Goal: Answer question/provide support

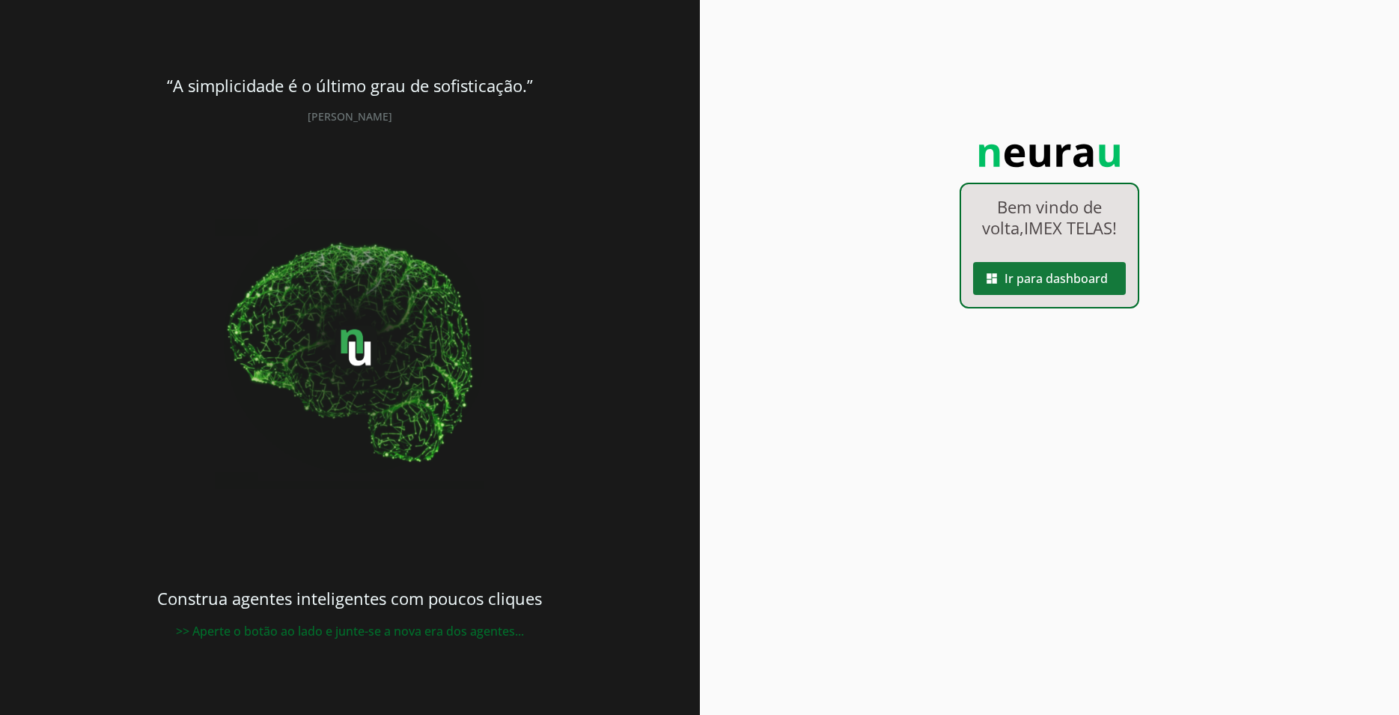
click at [1023, 289] on span at bounding box center [1049, 278] width 153 height 36
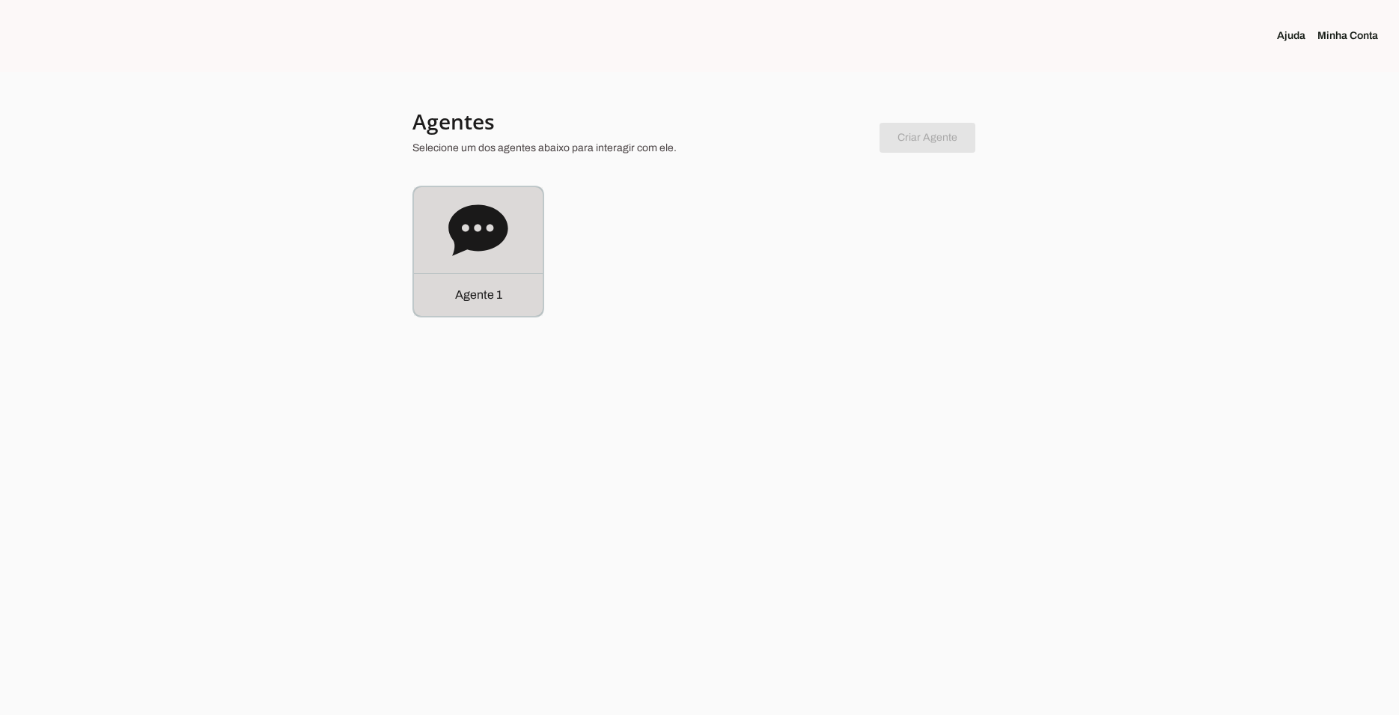
click at [496, 236] on icon at bounding box center [477, 229] width 59 height 51
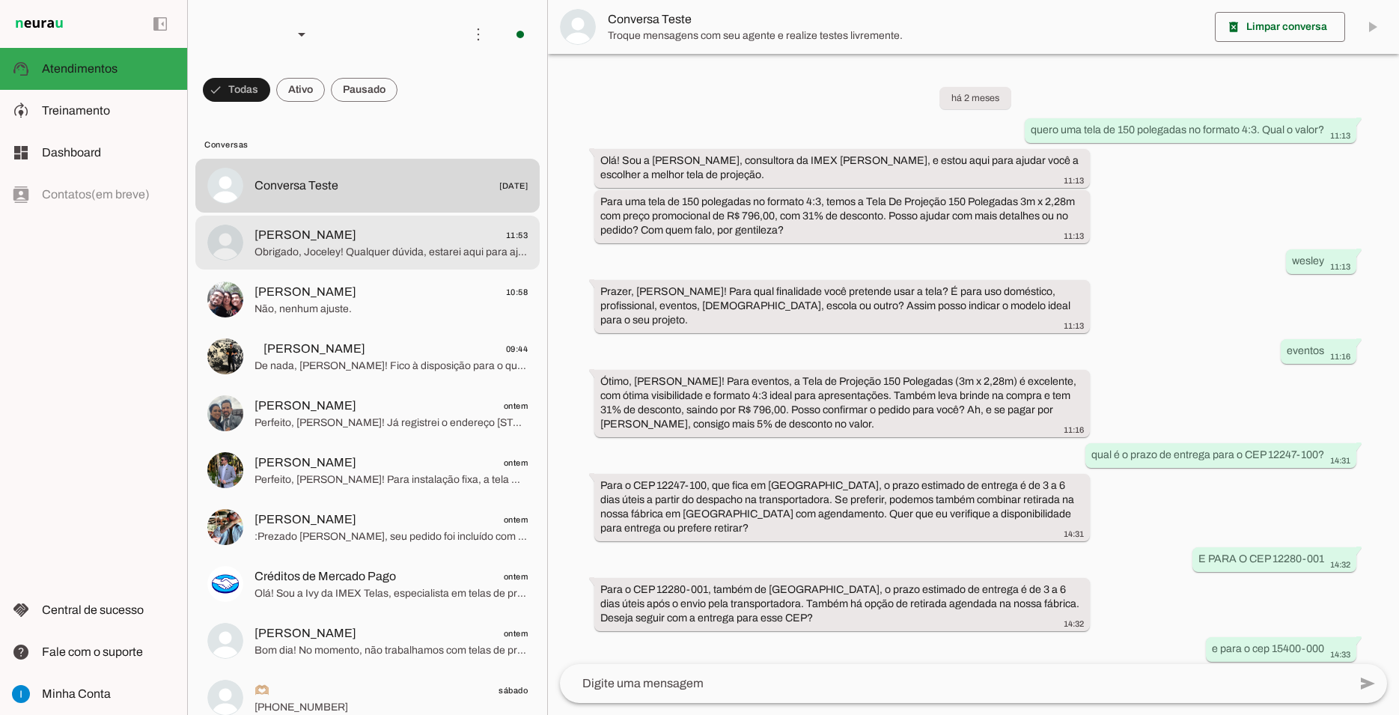
scroll to position [683, 0]
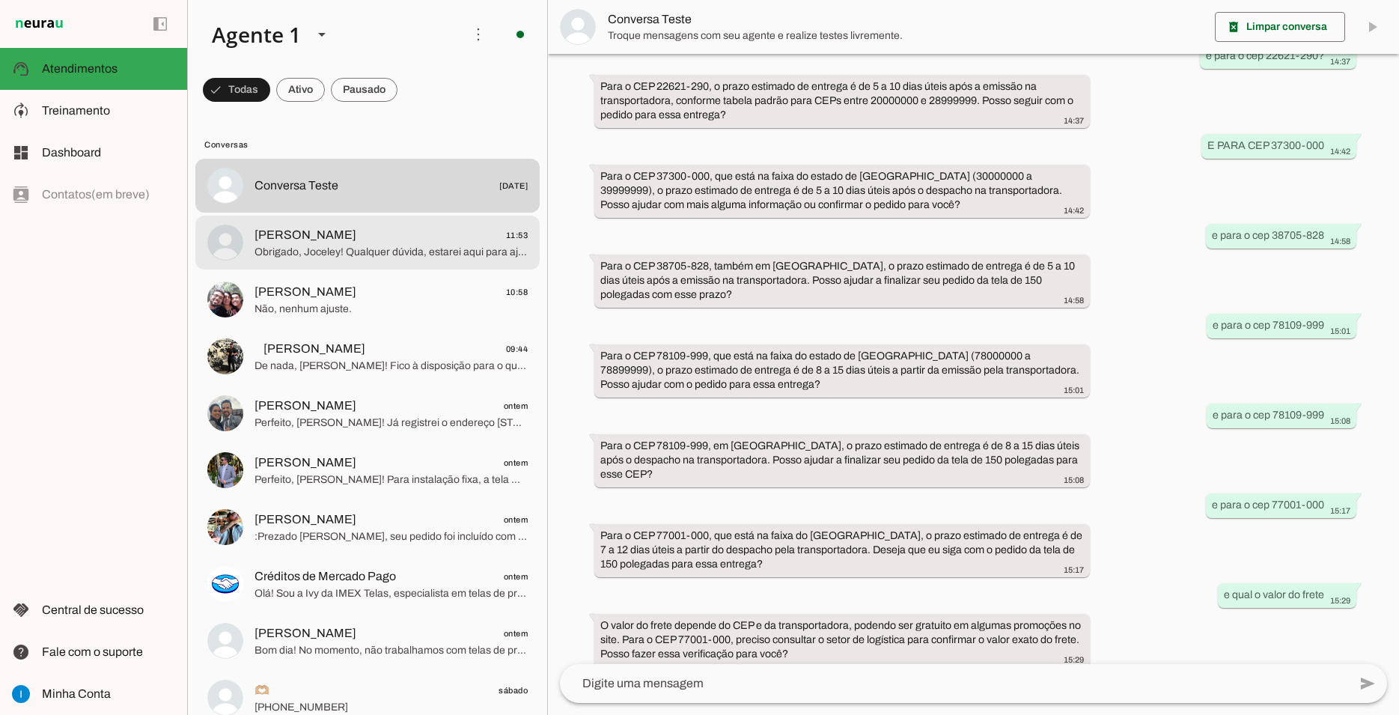
click at [496, 245] on span "Obrigado, Joceley! Qualquer dúvida, estarei aqui para ajudar. Tenha um ótimo di…" at bounding box center [391, 252] width 273 height 15
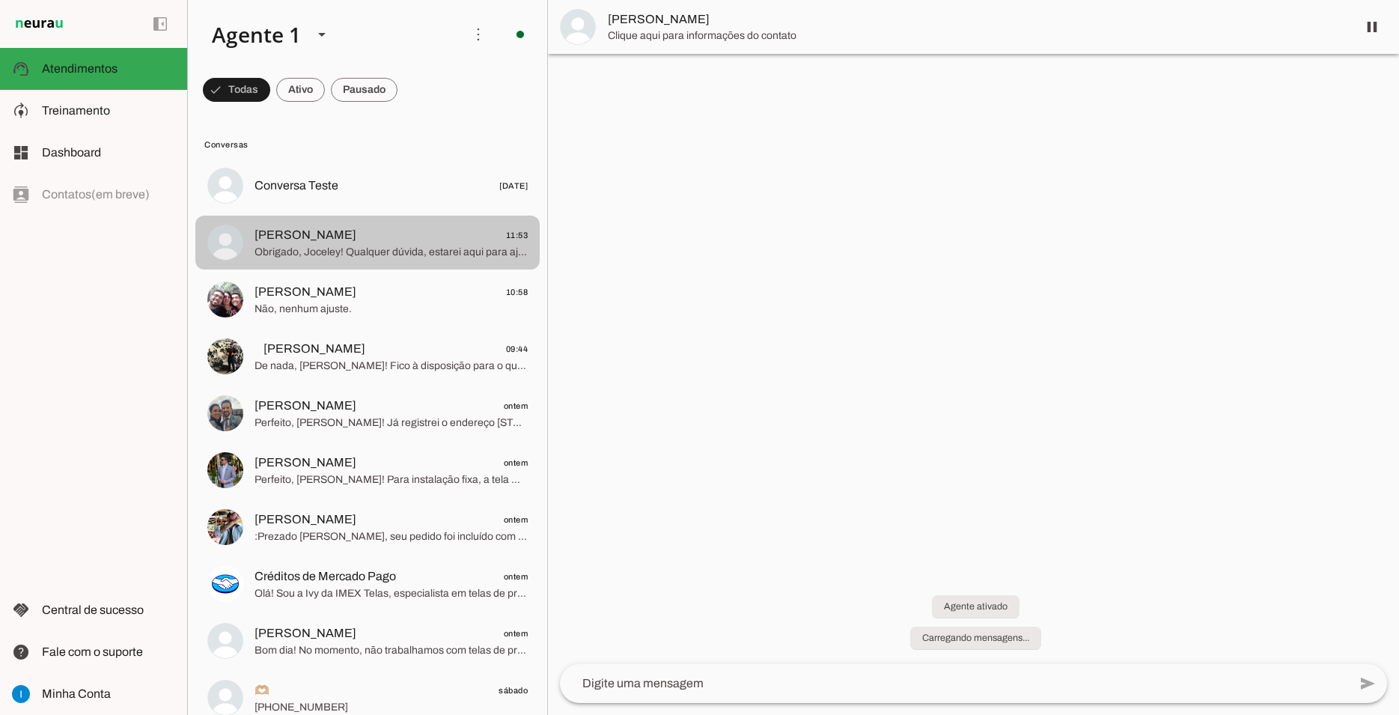
scroll to position [115, 0]
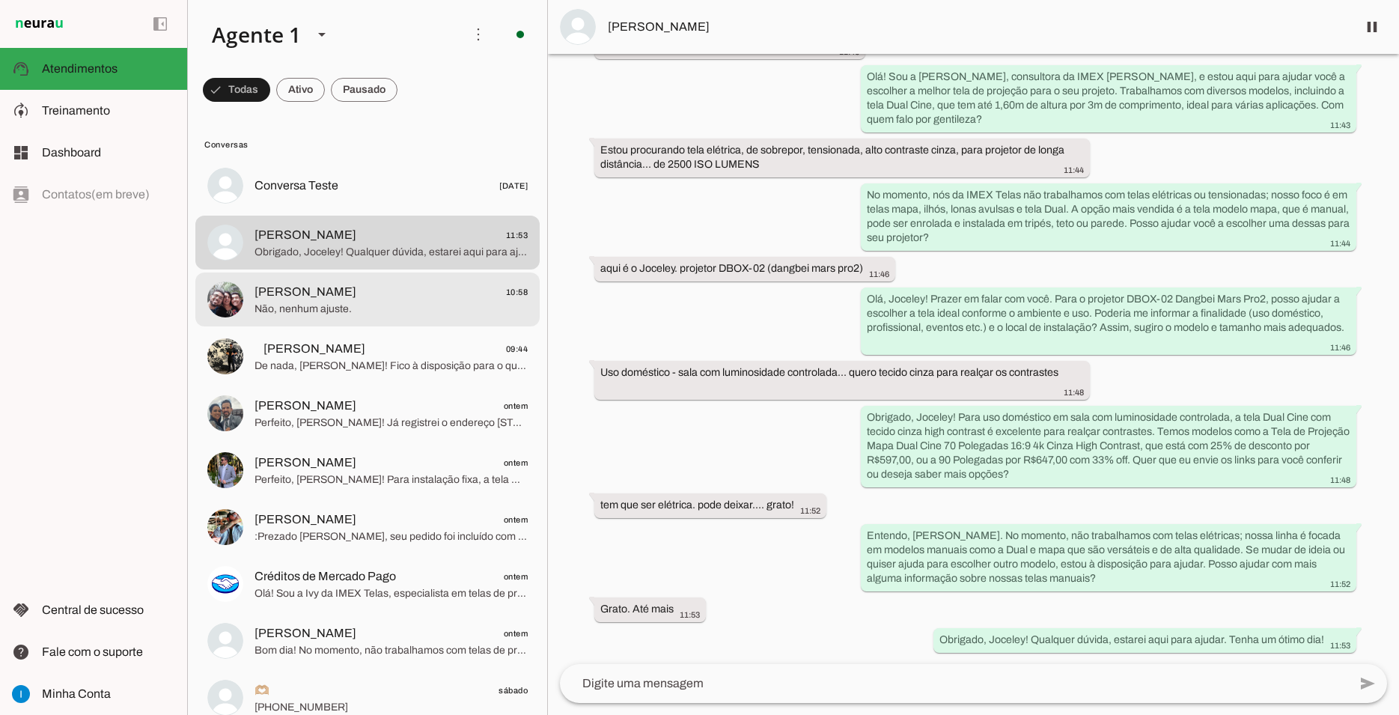
click at [401, 284] on span "[PERSON_NAME] 10:58" at bounding box center [391, 292] width 273 height 19
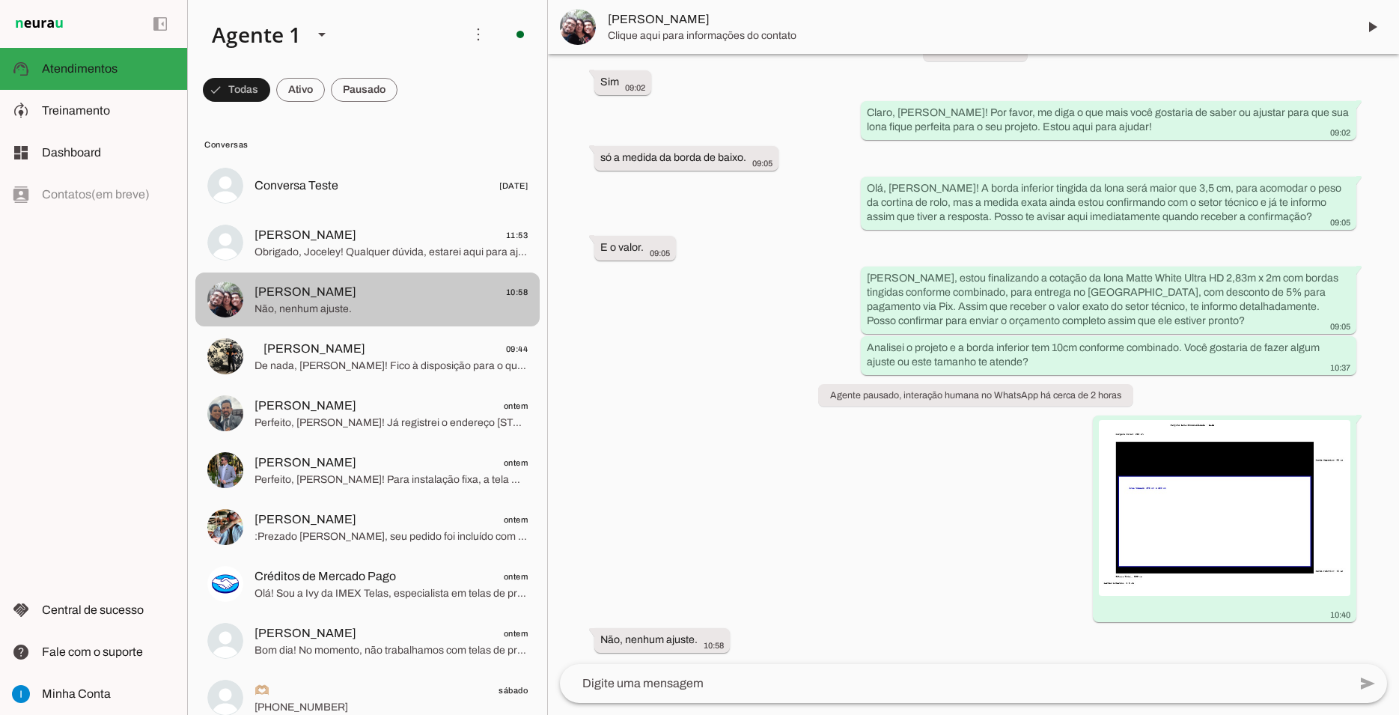
scroll to position [6871, 0]
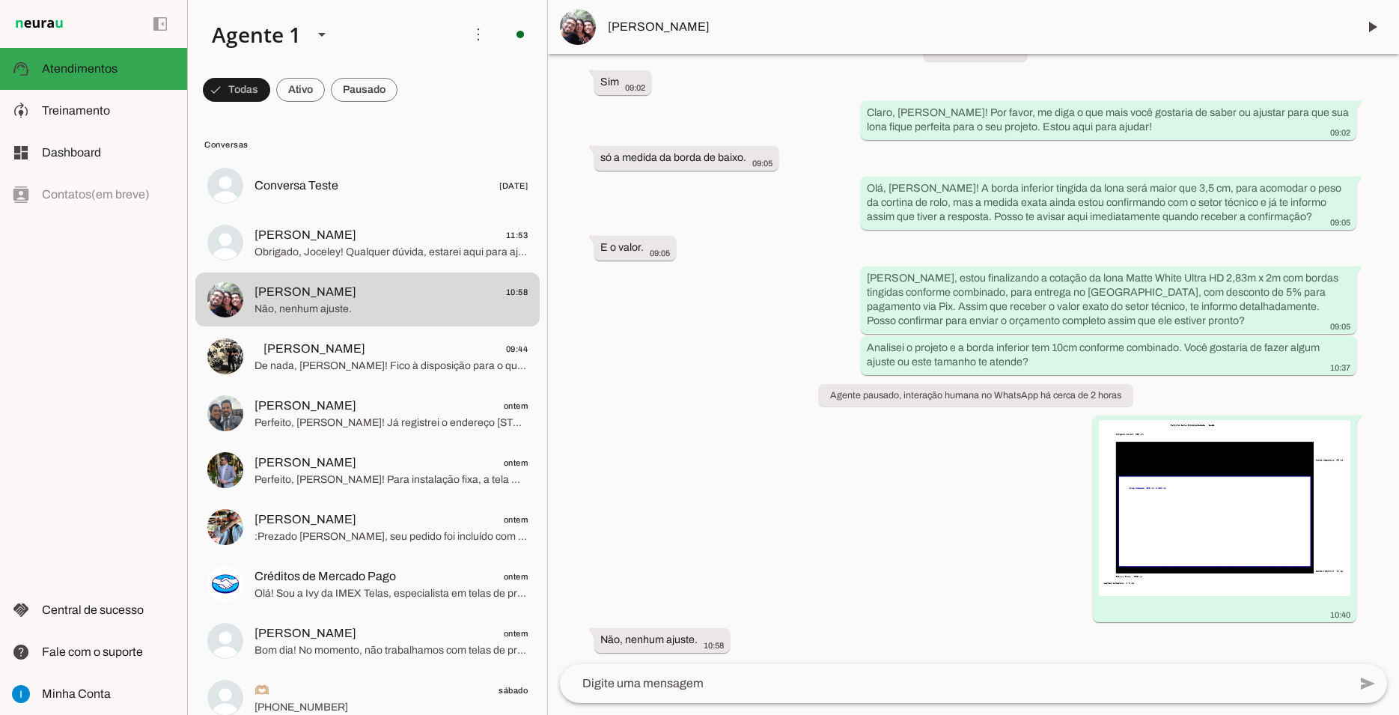
drag, startPoint x: 597, startPoint y: 80, endPoint x: 1110, endPoint y: 688, distance: 795.7
click at [1110, 664] on div "Agente ativado há 7 dias Bem vindo! Como posso lhe ajudar? 19:27 Olá! Eu sou a …" at bounding box center [973, 359] width 851 height 610
copy md-outlined-field
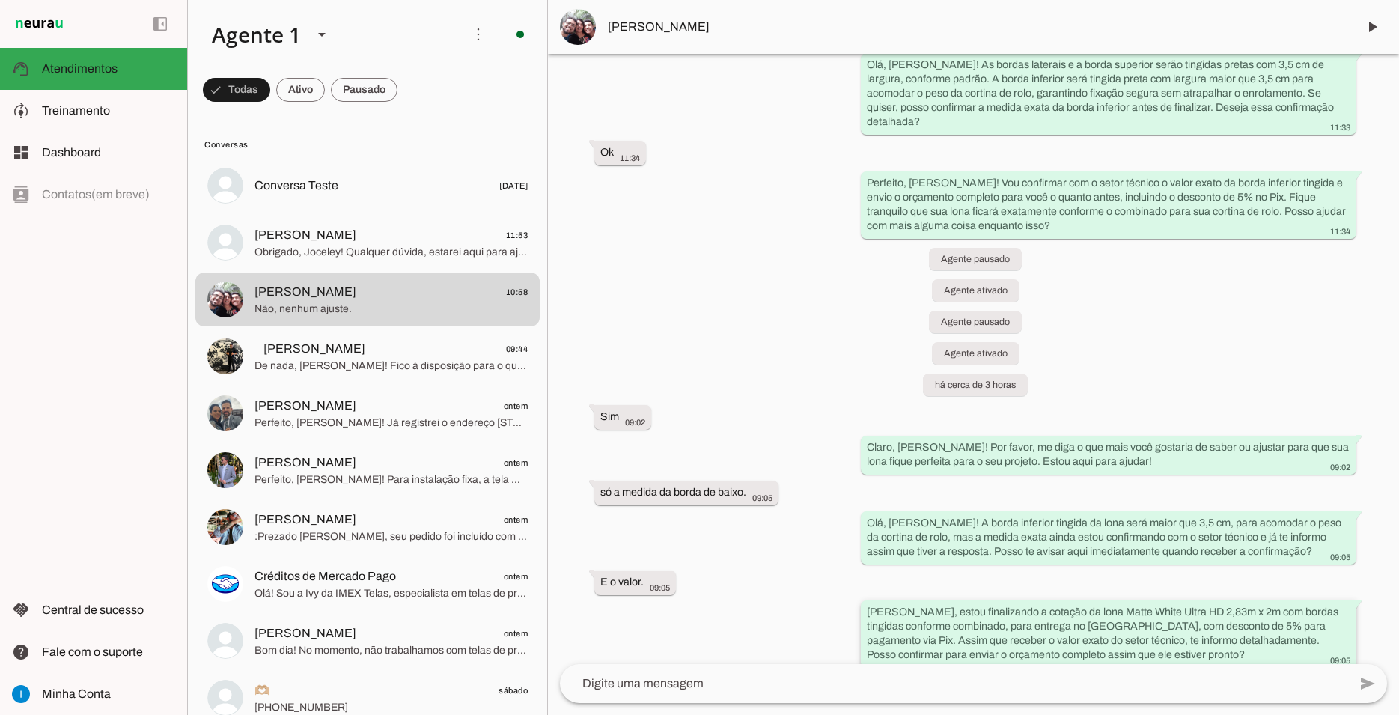
scroll to position [6265, 0]
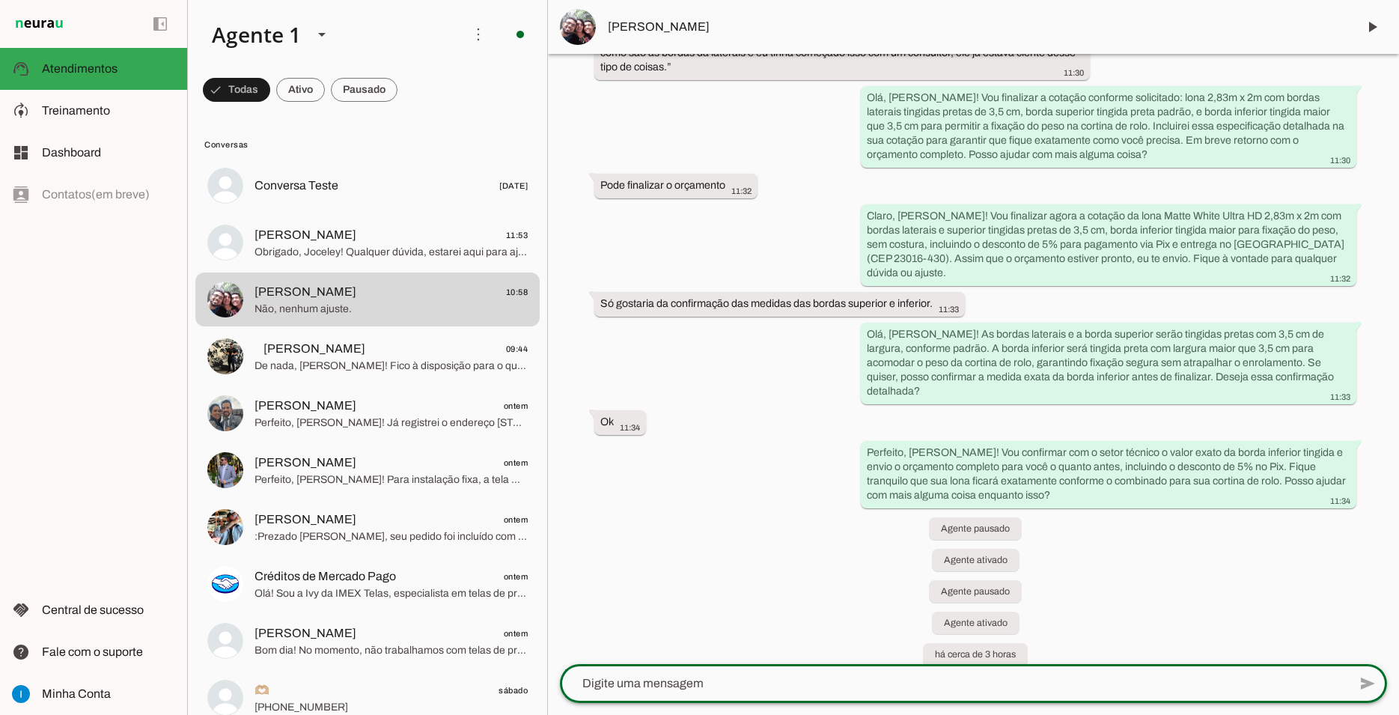
click at [663, 684] on textarea at bounding box center [954, 683] width 788 height 18
paste textarea "📑 Orçamento Personalizado – IMEX Telas Cliente: [PERSON_NAME]: Lona de Projeção…"
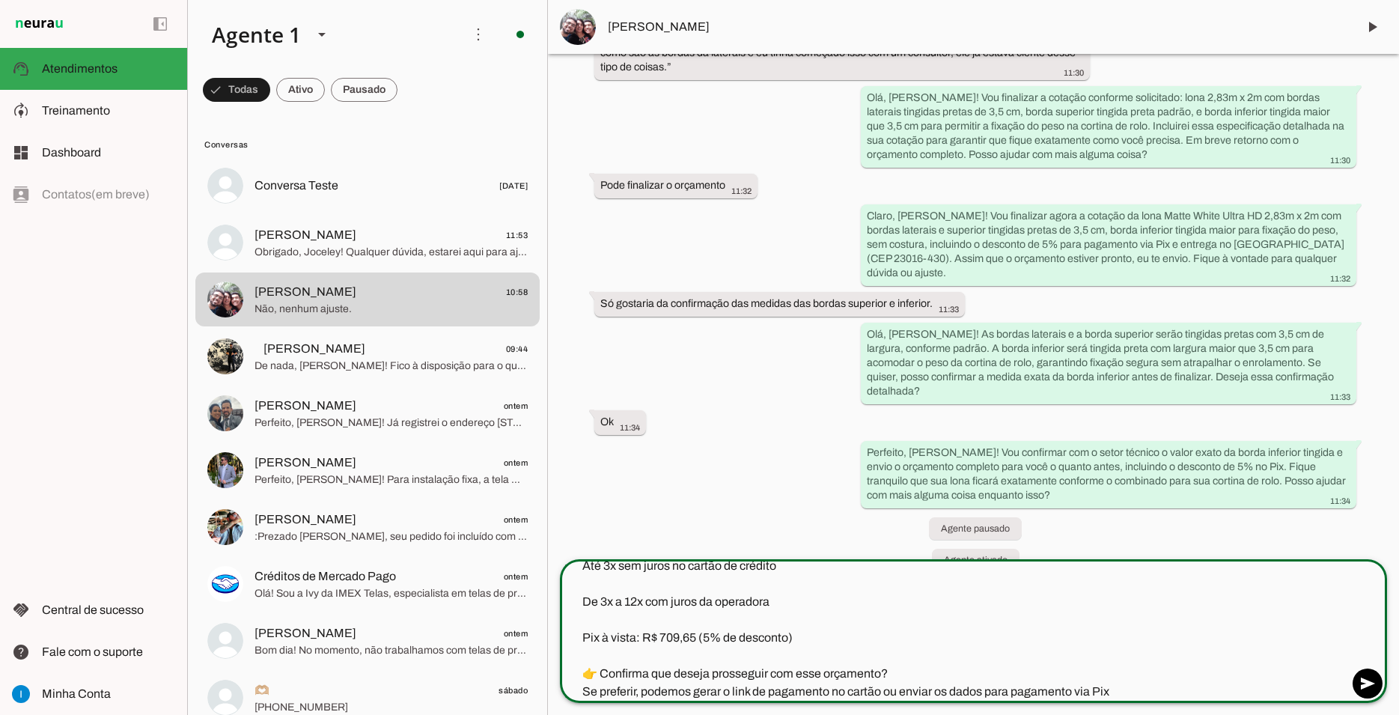
scroll to position [0, 0]
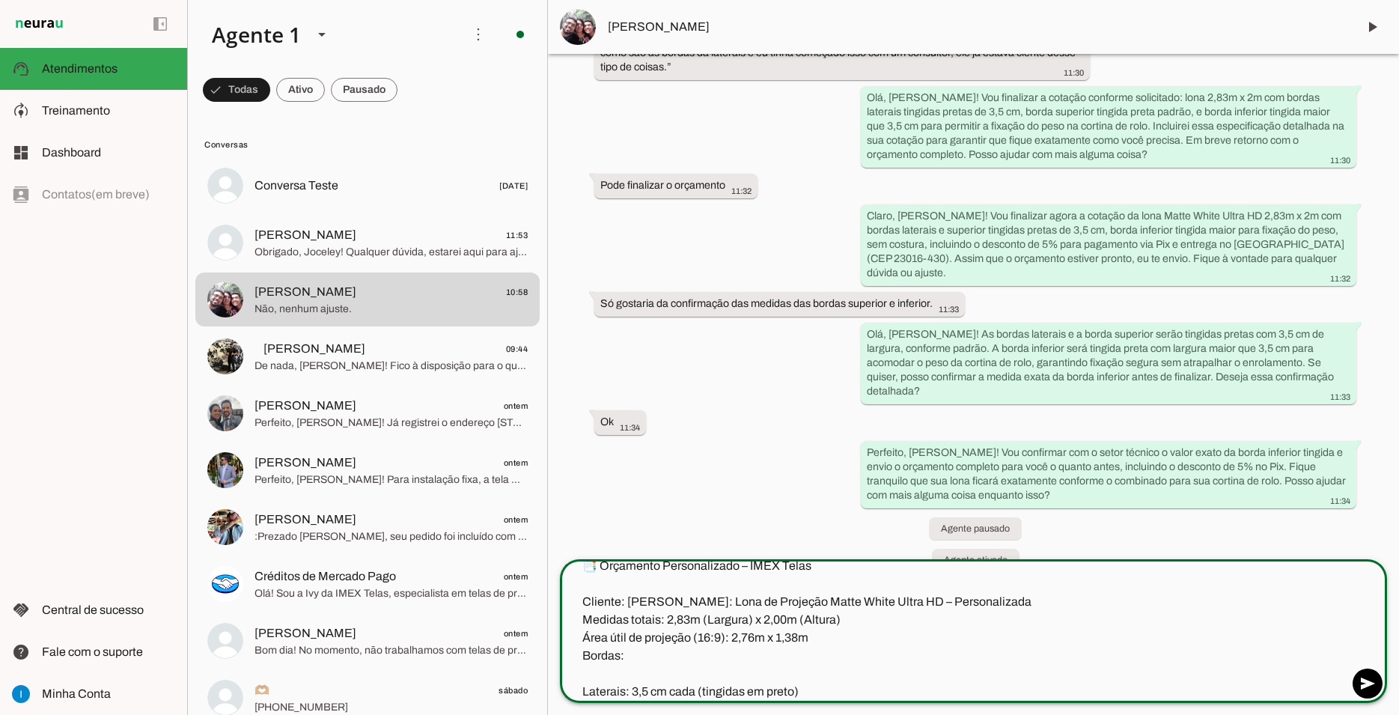
click at [583, 574] on textarea "📑 Orçamento Personalizado – IMEX Telas Cliente: [PERSON_NAME]: Lona de Projeção…" at bounding box center [954, 629] width 788 height 144
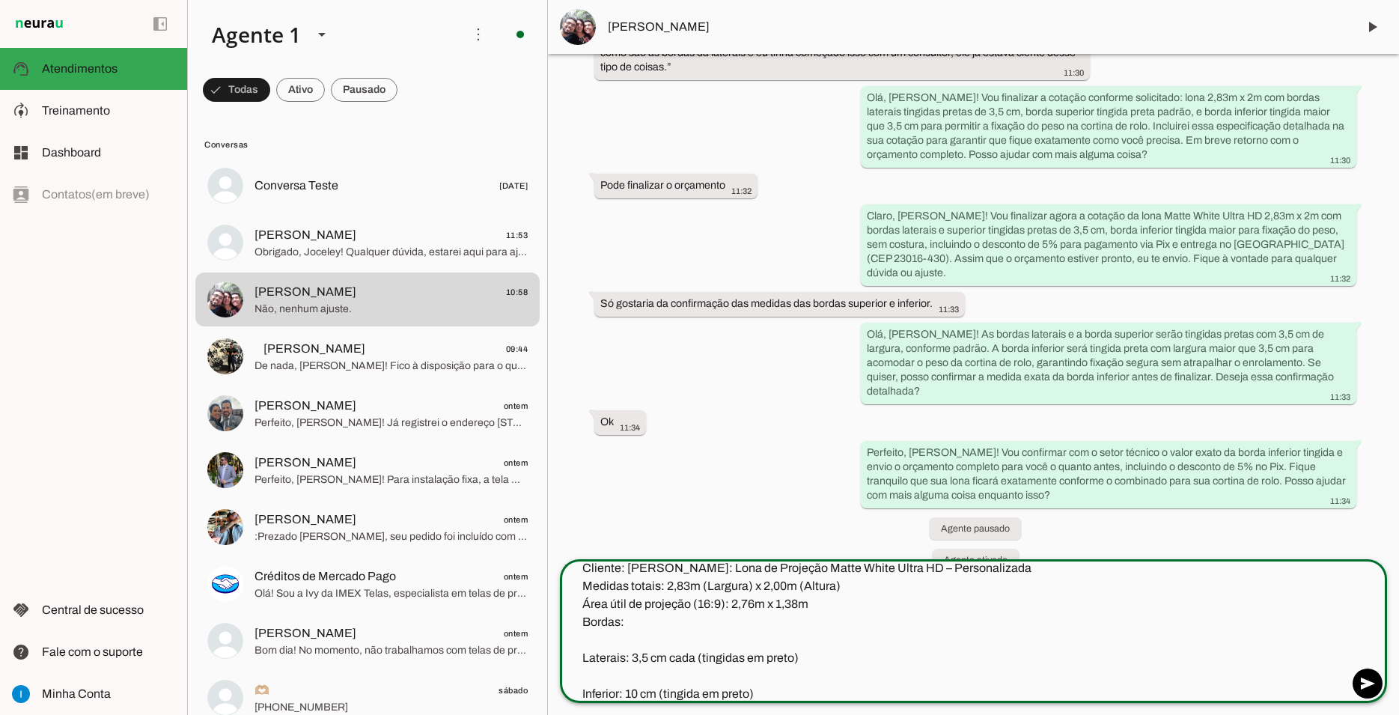
scroll to position [124, 0]
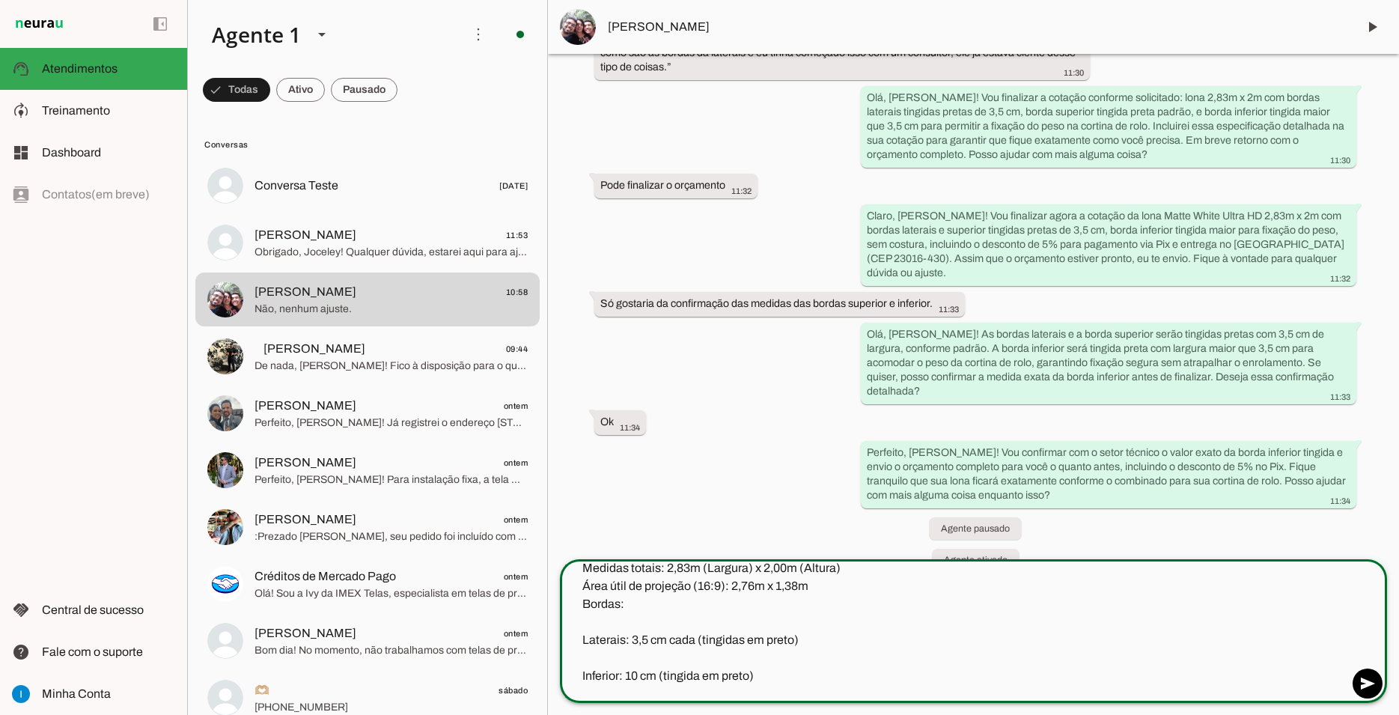
drag, startPoint x: 671, startPoint y: 659, endPoint x: 827, endPoint y: 664, distance: 156.5
click at [827, 664] on textarea "[PERSON_NAME], Segue a cotação do seu produto personalizado. 📑 Orçamento Person…" at bounding box center [954, 629] width 788 height 144
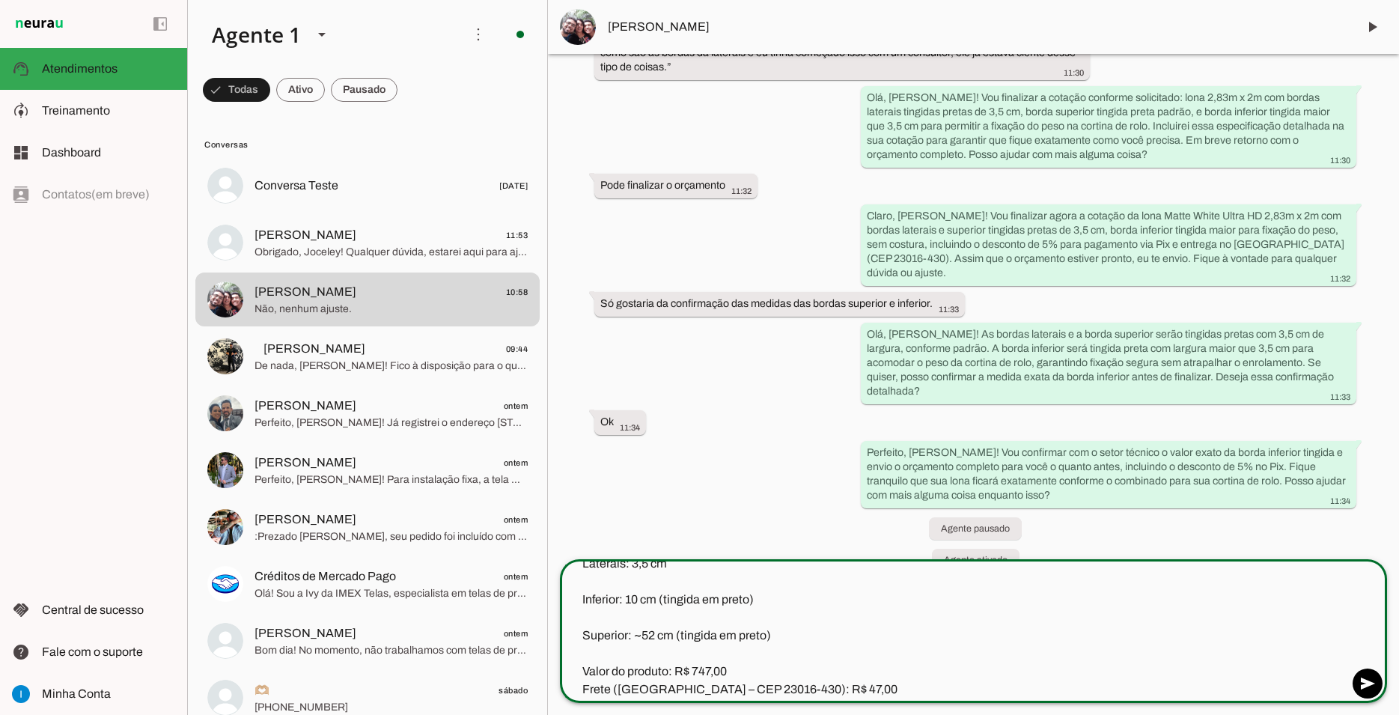
drag, startPoint x: 659, startPoint y: 618, endPoint x: 769, endPoint y: 617, distance: 109.3
click at [769, 617] on textarea "[PERSON_NAME], Segue a cotação do seu produto personalizado. 📑 Orçamento Person…" at bounding box center [954, 629] width 788 height 144
drag, startPoint x: 676, startPoint y: 652, endPoint x: 808, endPoint y: 653, distance: 132.5
click at [808, 653] on textarea "[PERSON_NAME], Segue a cotação do seu produto personalizado. 📑 Orçamento Person…" at bounding box center [954, 629] width 788 height 144
click at [582, 656] on textarea "[PERSON_NAME], Segue a cotação do seu produto personalizado. 📑 Orçamento Person…" at bounding box center [954, 629] width 788 height 144
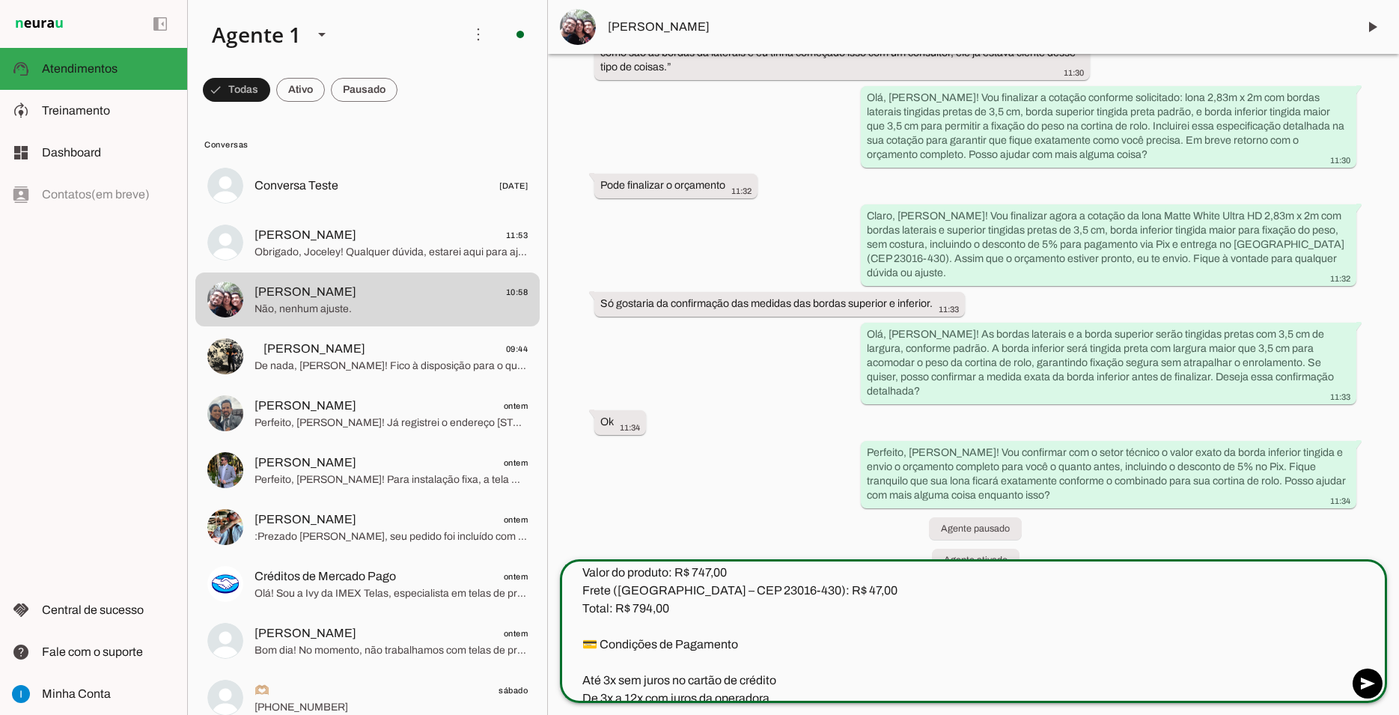
scroll to position [168, 0]
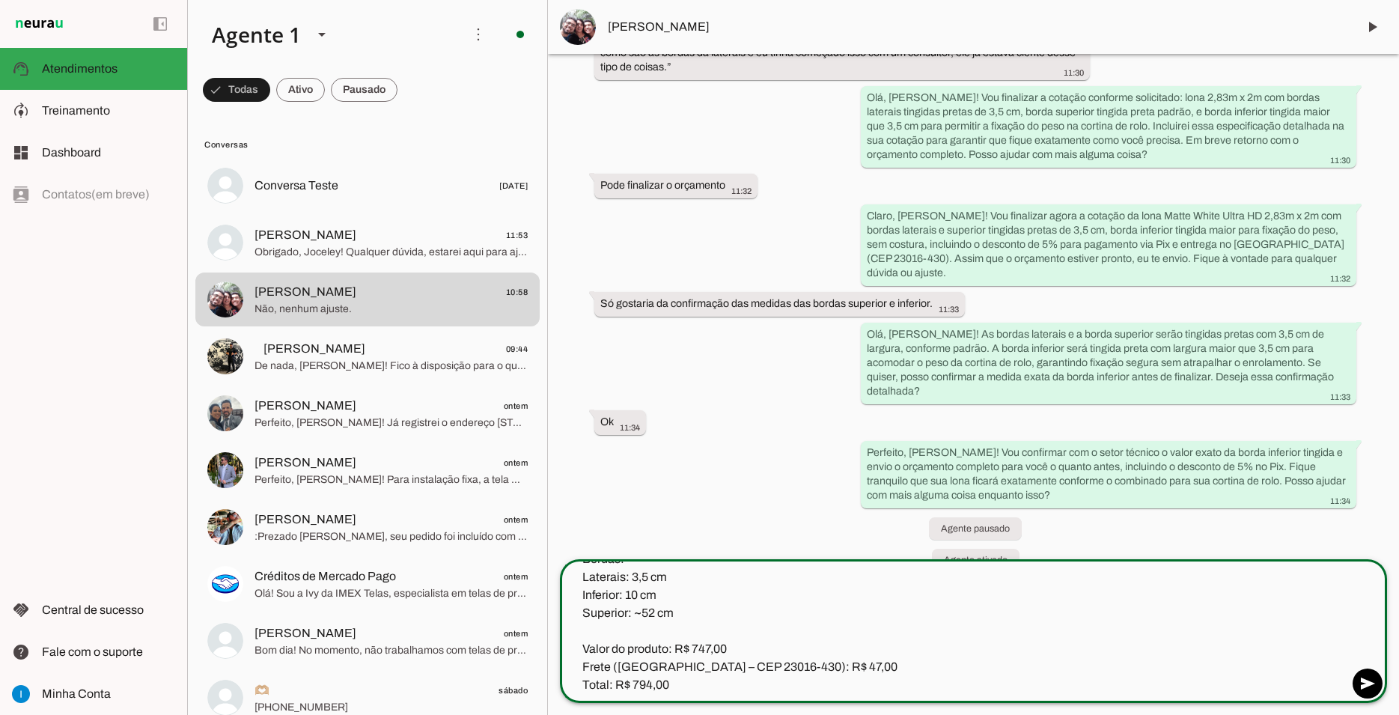
type textarea "[PERSON_NAME], Segue a cotação do seu produto personalizado. 📑 Orçamento Person…"
type md-outlined-text-field "[PERSON_NAME], Segue a cotação do seu produto personalizado. 📑 Orçamento Person…"
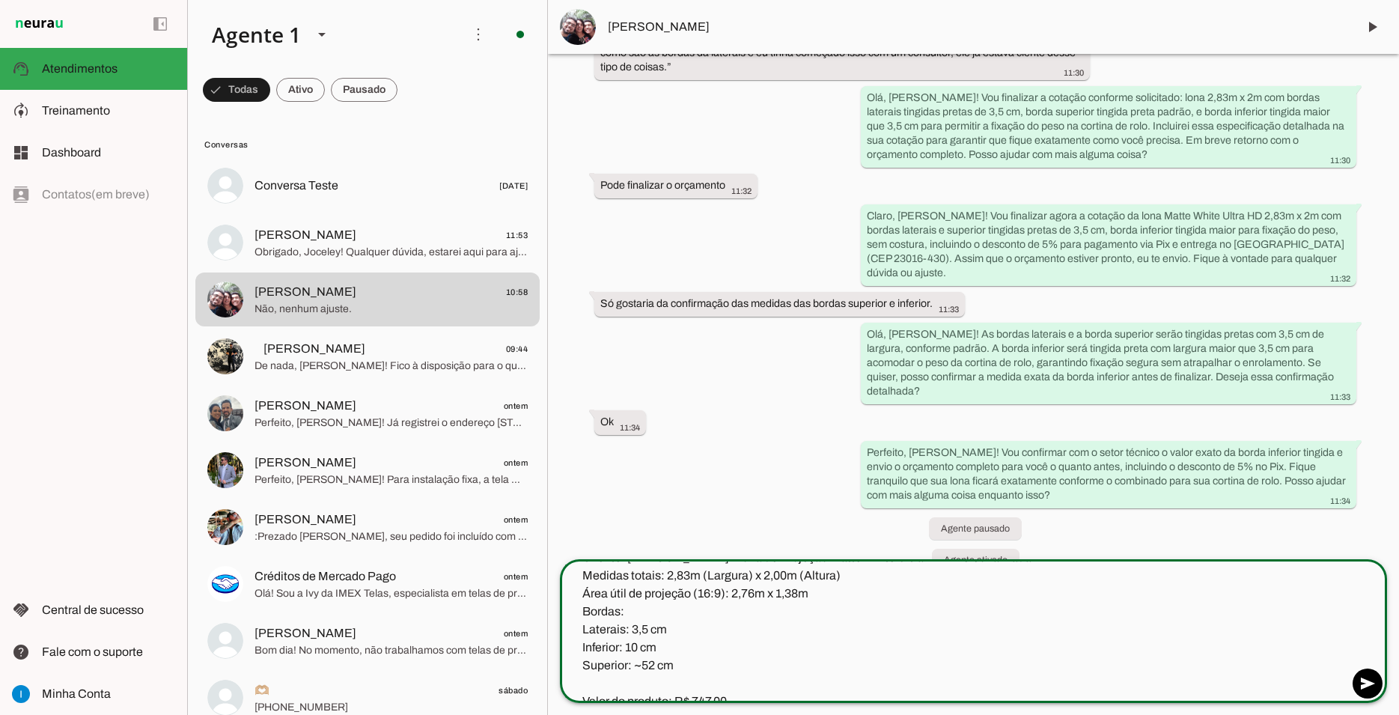
scroll to position [0, 0]
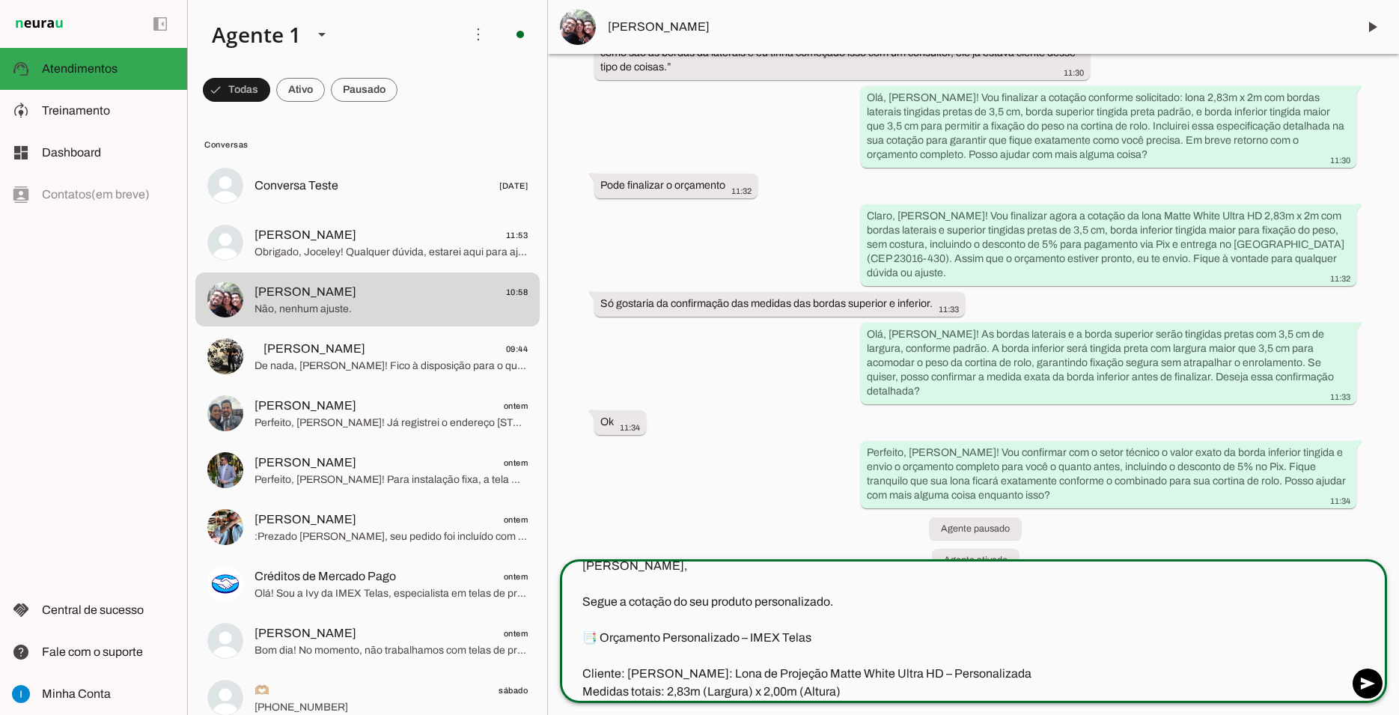
drag, startPoint x: 1132, startPoint y: 694, endPoint x: 351, endPoint y: 441, distance: 820.7
click at [560, 557] on textarea "[PERSON_NAME], Segue a cotação do seu produto personalizado. 📑 Orçamento Person…" at bounding box center [954, 629] width 788 height 144
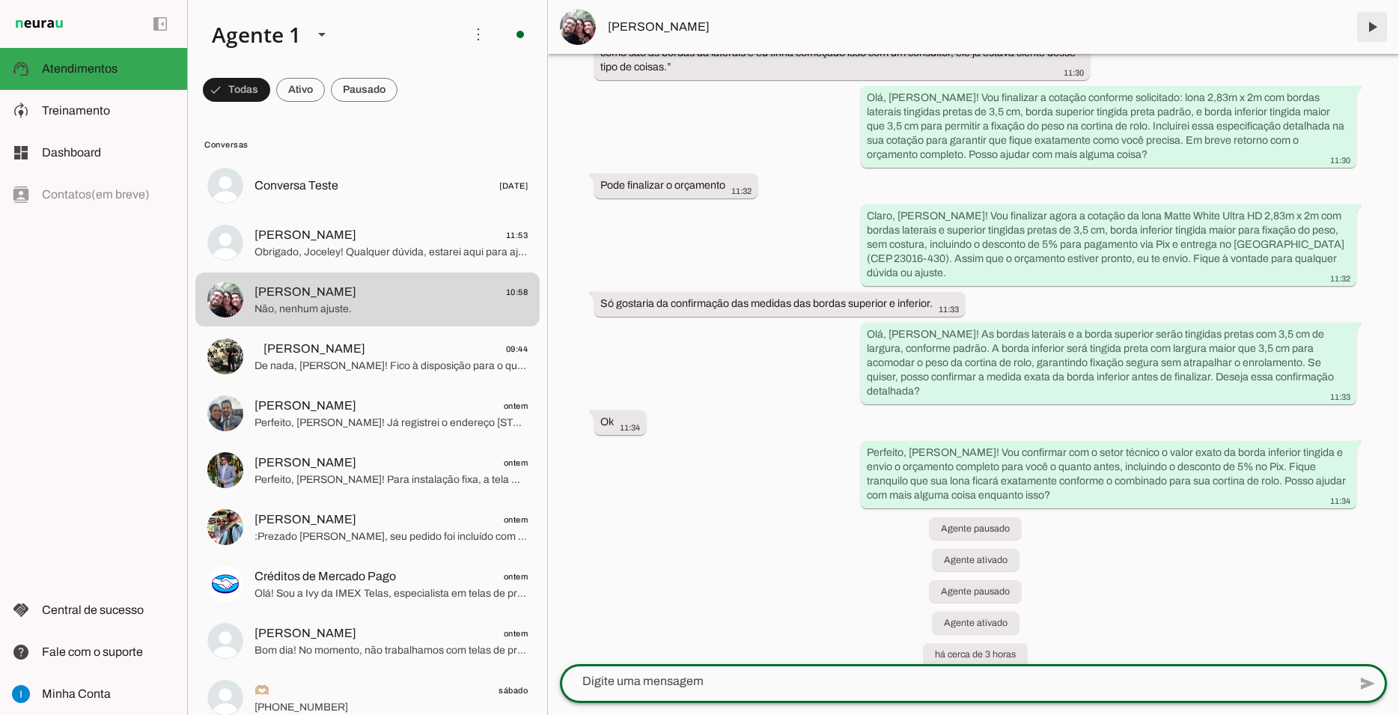
click at [1379, 23] on span at bounding box center [1372, 27] width 36 height 36
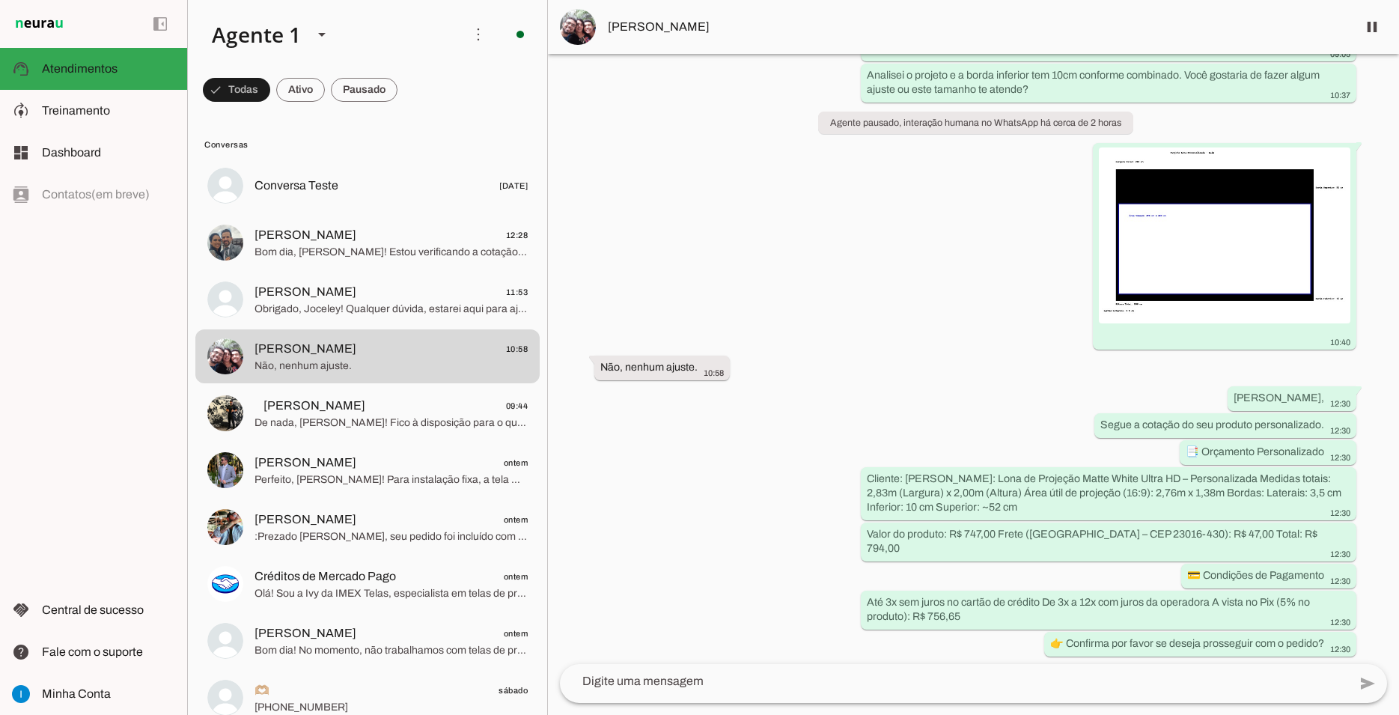
scroll to position [7168, 0]
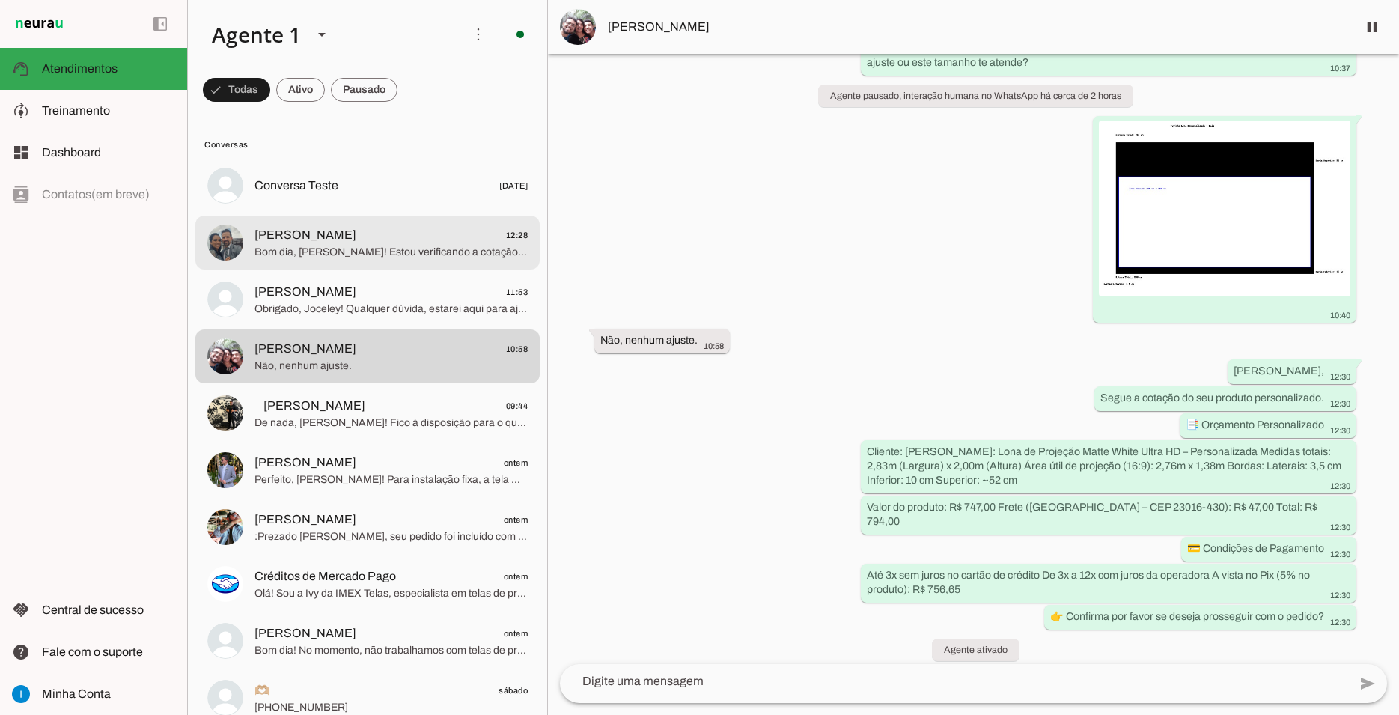
click at [414, 245] on span "Bom dia, [PERSON_NAME]! Estou verificando a cotação da lona 3m x 9m para você e…" at bounding box center [391, 252] width 273 height 15
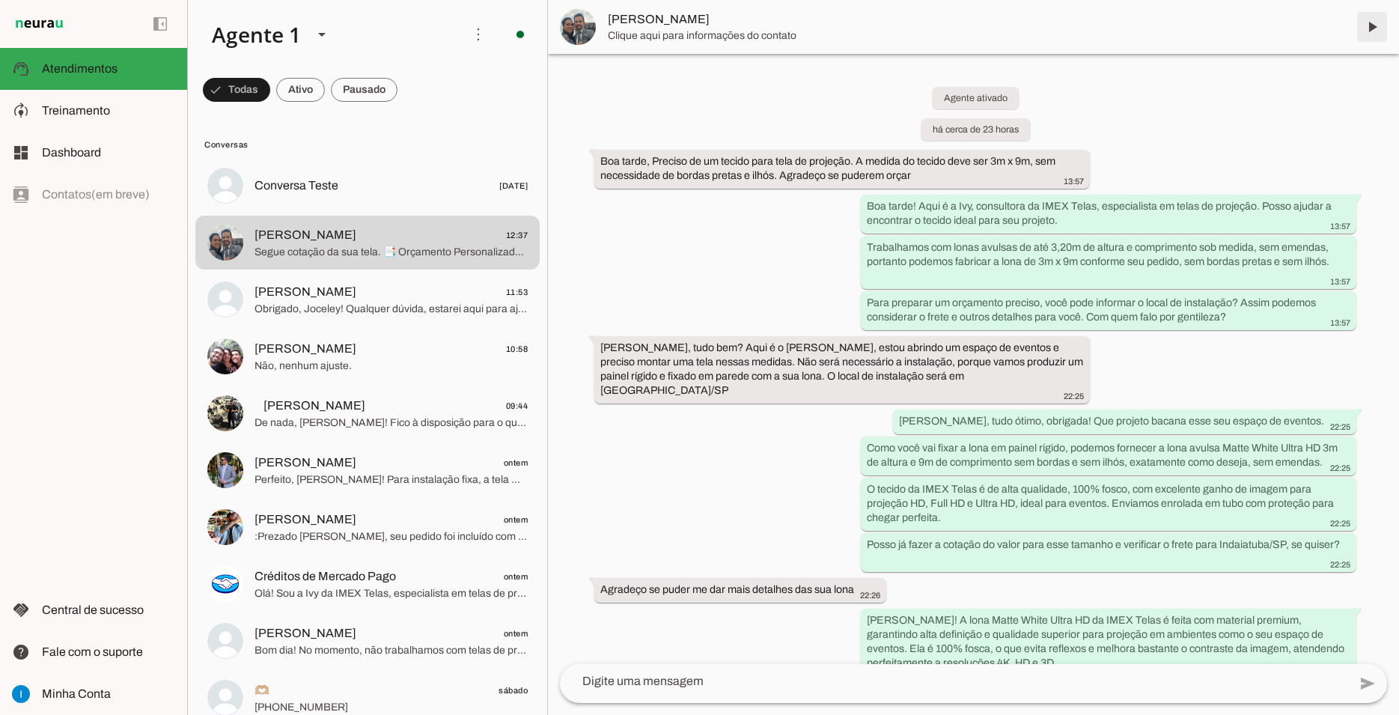
click at [1371, 26] on span at bounding box center [1372, 27] width 36 height 36
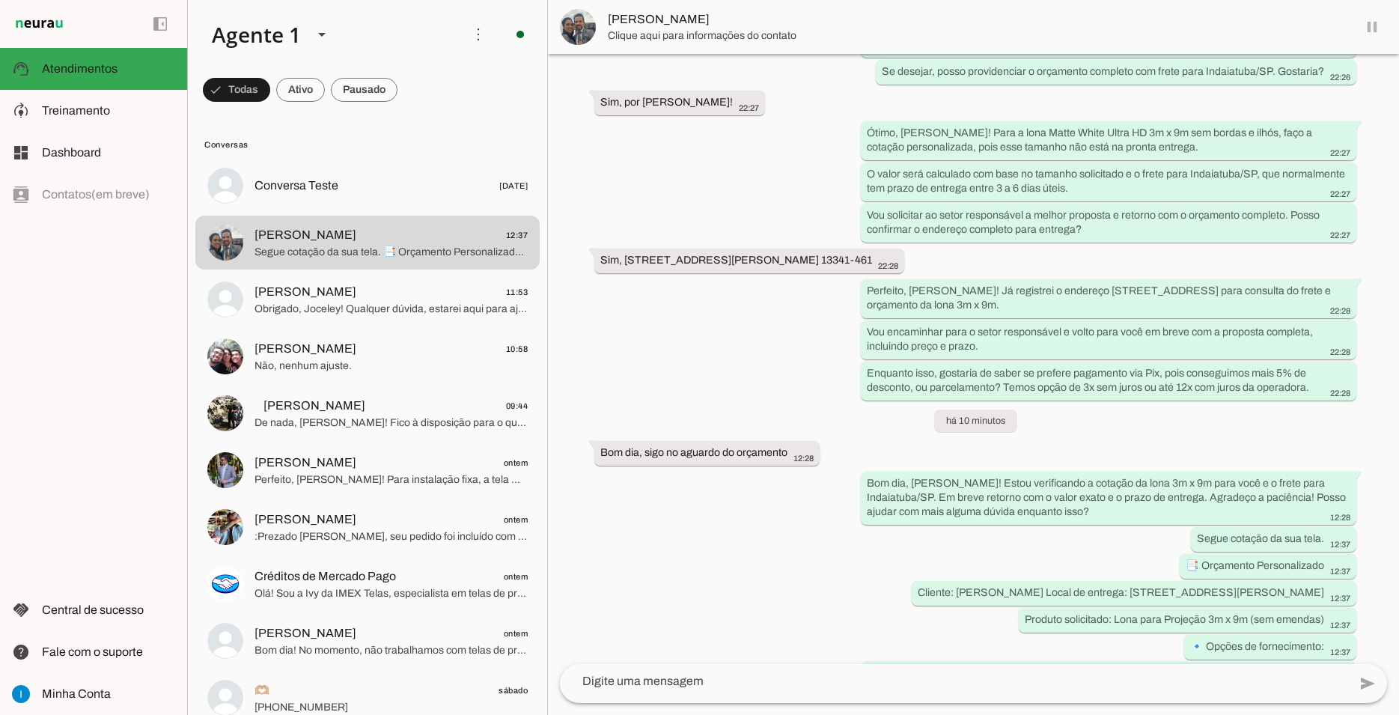
scroll to position [994, 0]
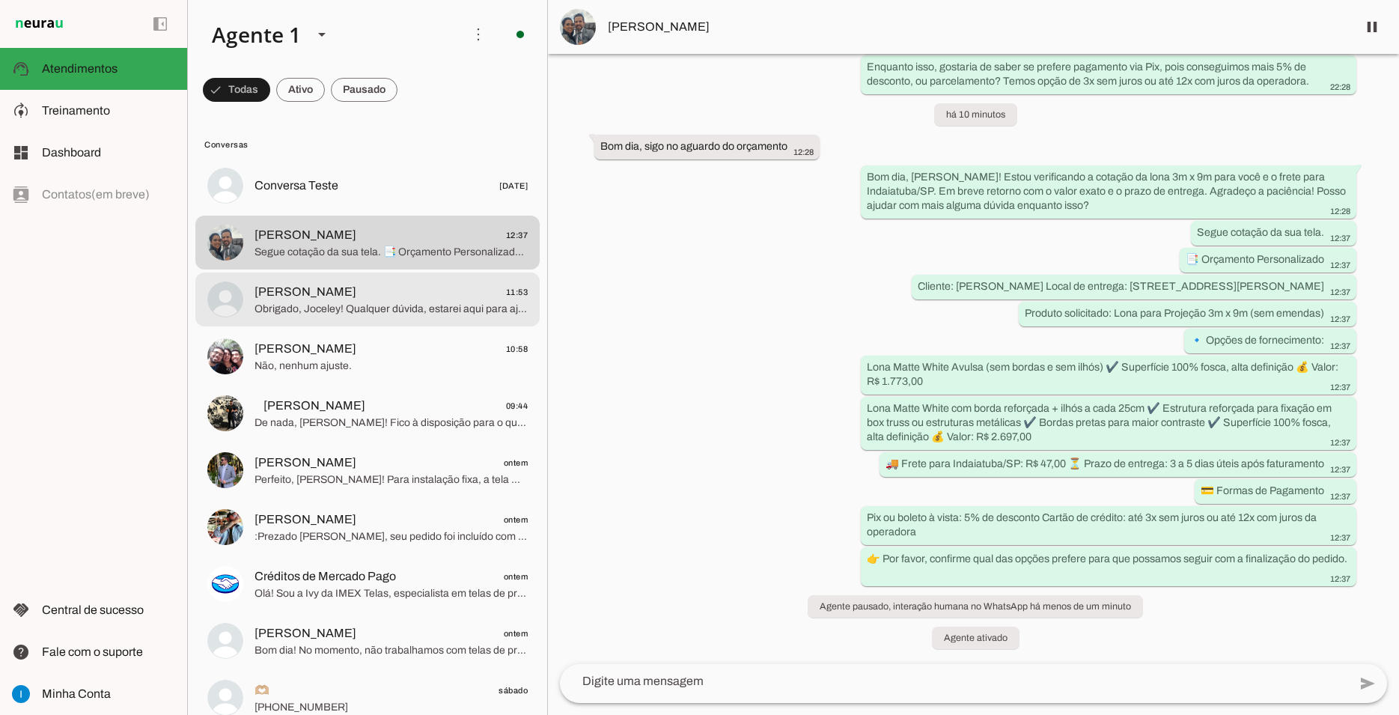
click at [453, 272] on md-item "[PERSON_NAME] 11:53 Obrigado, Joceley! Qualquer dúvida, estarei aqui para ajuda…" at bounding box center [367, 299] width 344 height 54
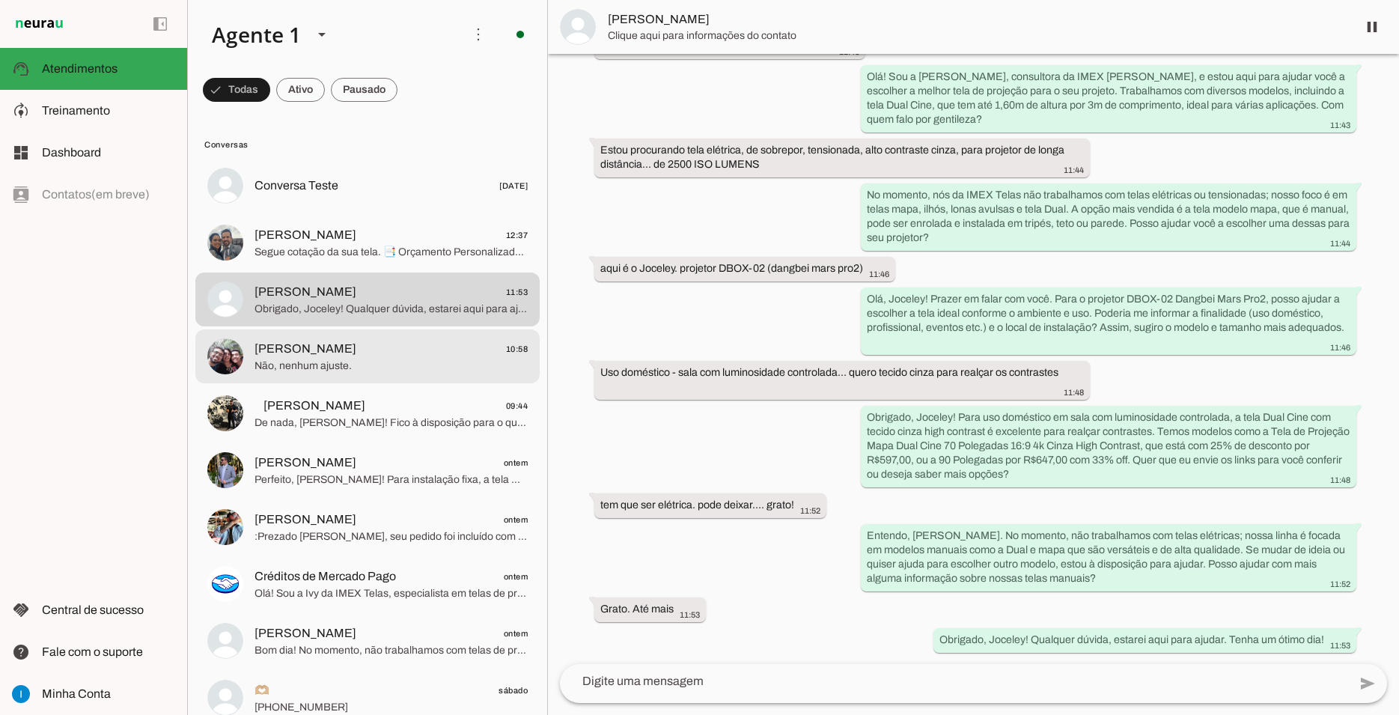
click at [427, 359] on span "Não, nenhum ajuste." at bounding box center [391, 366] width 273 height 15
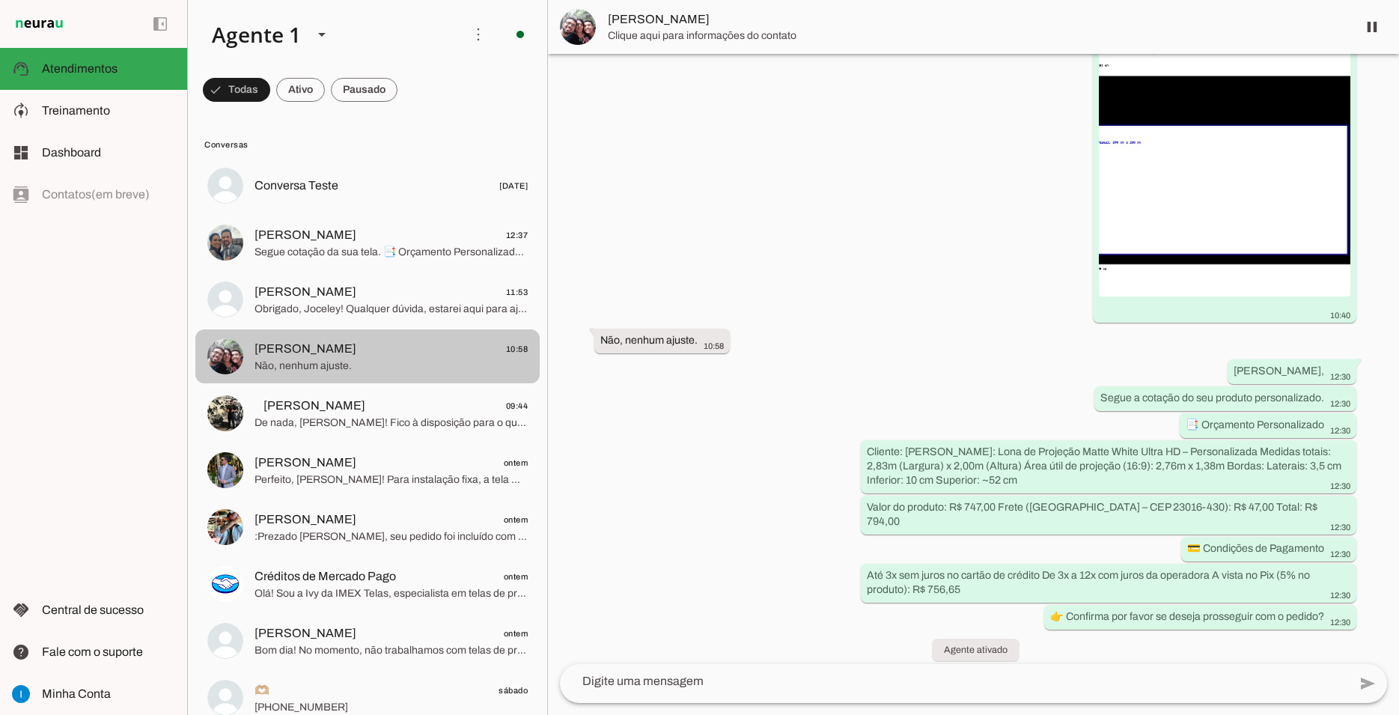
scroll to position [7168, 0]
